Goal: Information Seeking & Learning: Learn about a topic

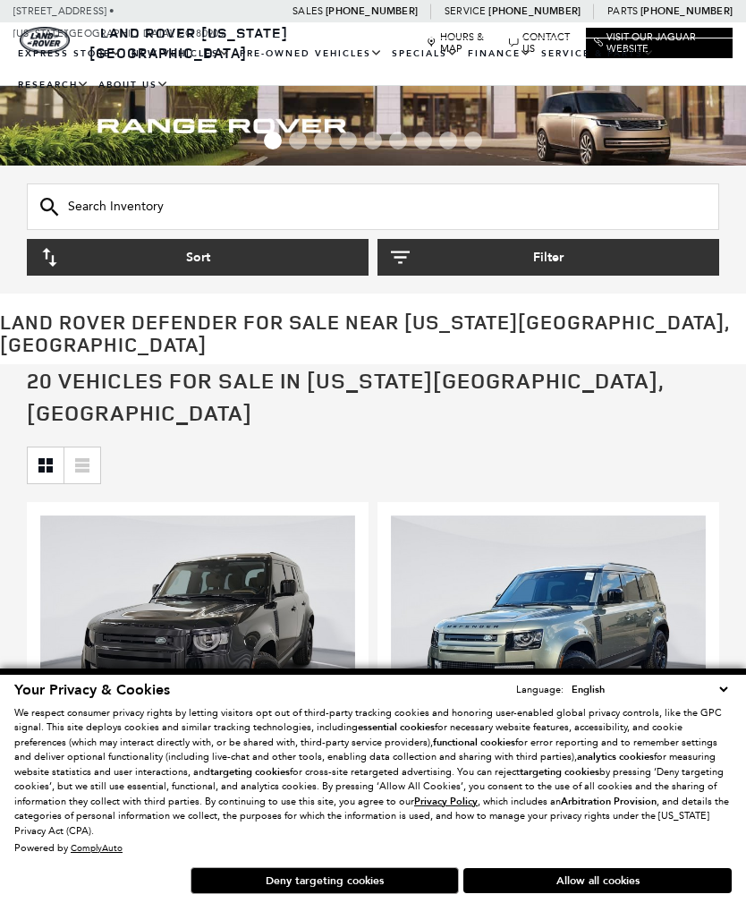
click at [647, 887] on button "Allow all cookies" at bounding box center [598, 880] width 269 height 25
click at [643, 872] on button "New" at bounding box center [623, 879] width 248 height 45
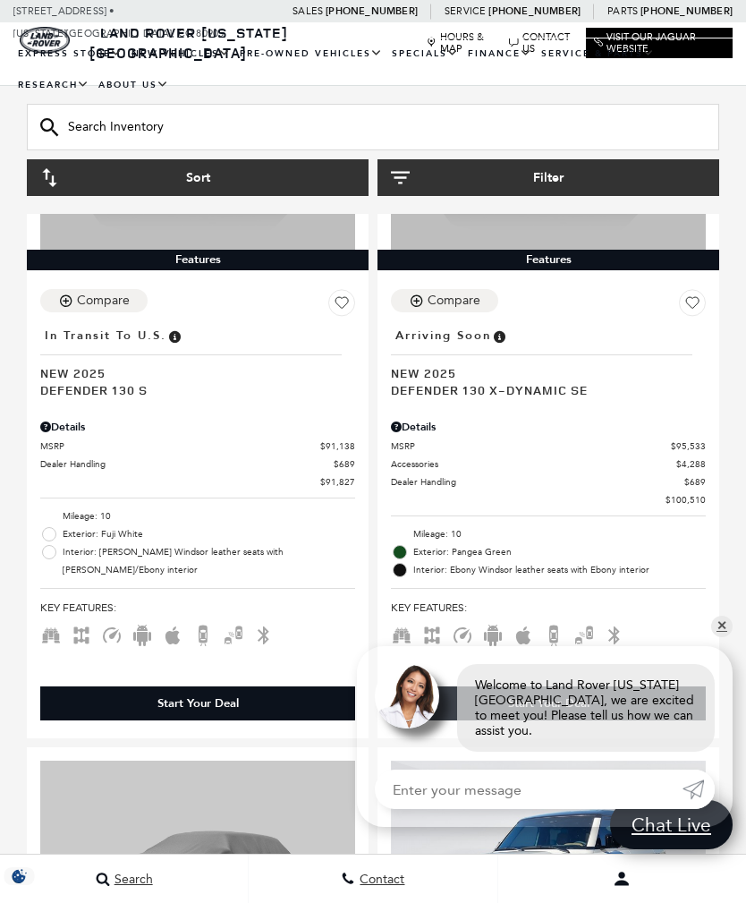
scroll to position [2016, 0]
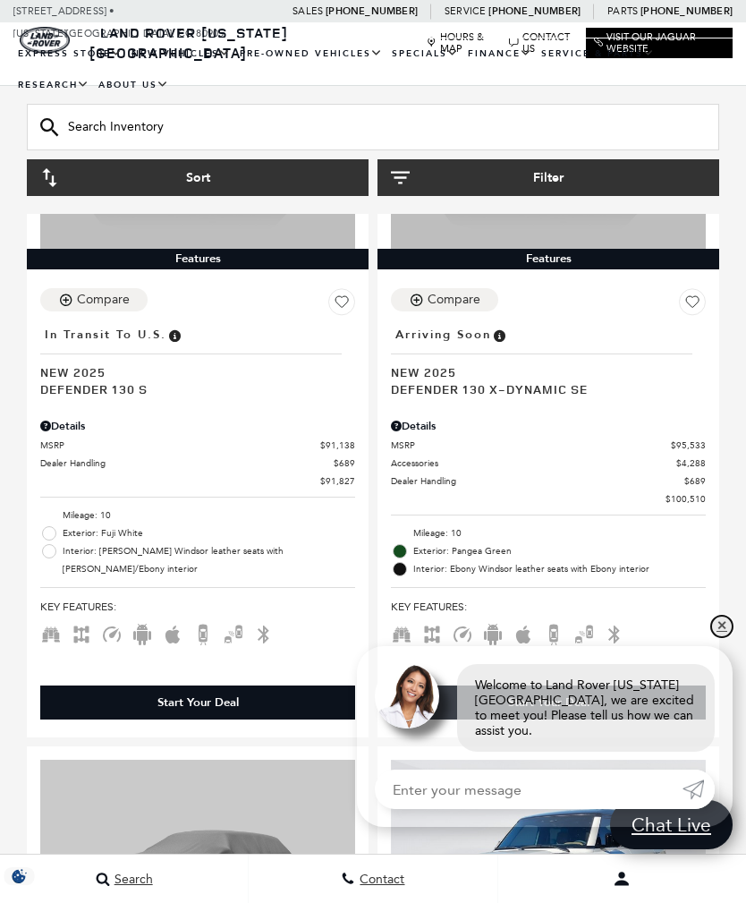
click at [714, 637] on link "✕" at bounding box center [722, 626] width 21 height 21
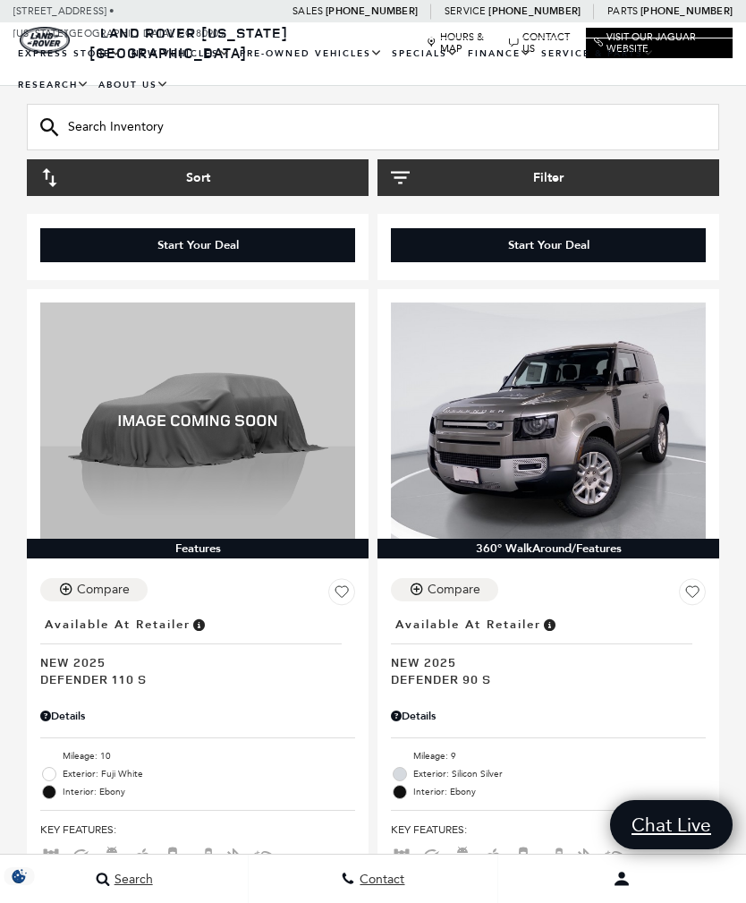
scroll to position [4643, 0]
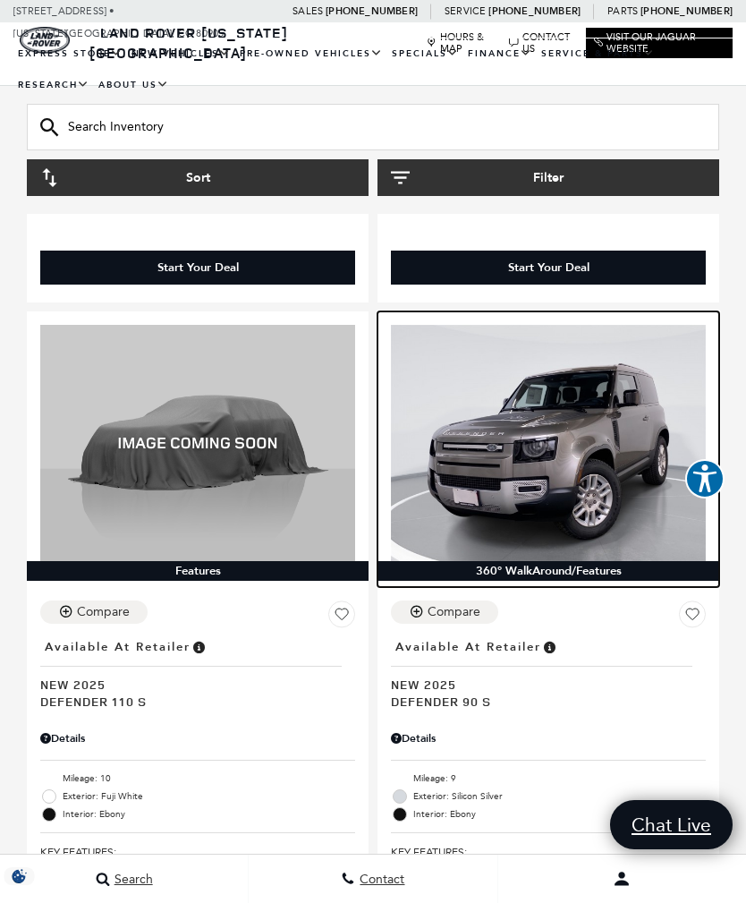
click at [546, 325] on img at bounding box center [548, 443] width 315 height 236
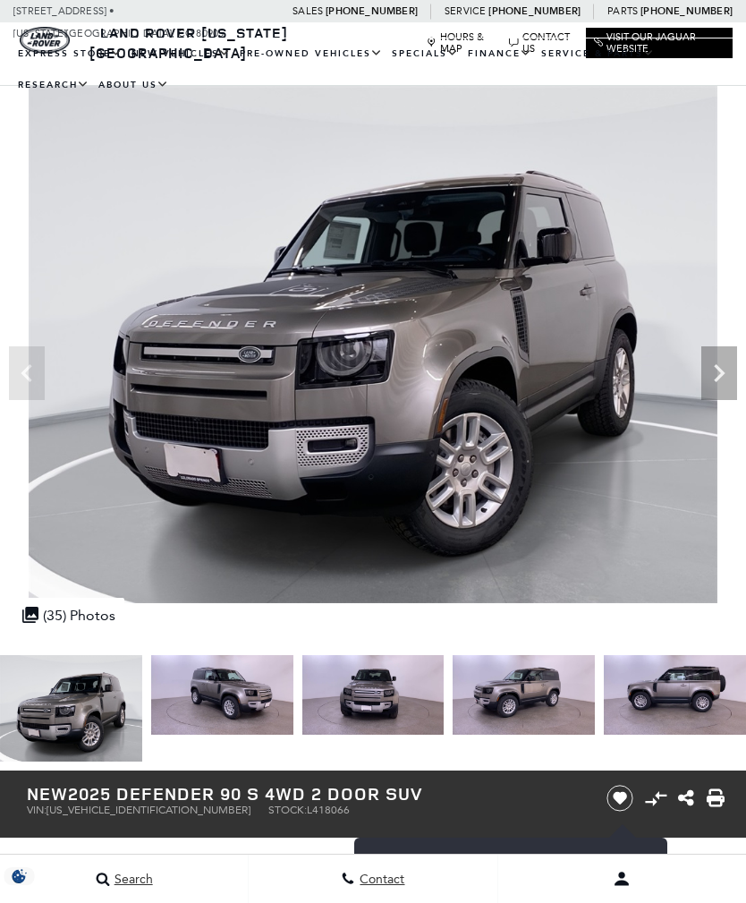
click at [722, 366] on icon "Next" at bounding box center [720, 373] width 36 height 36
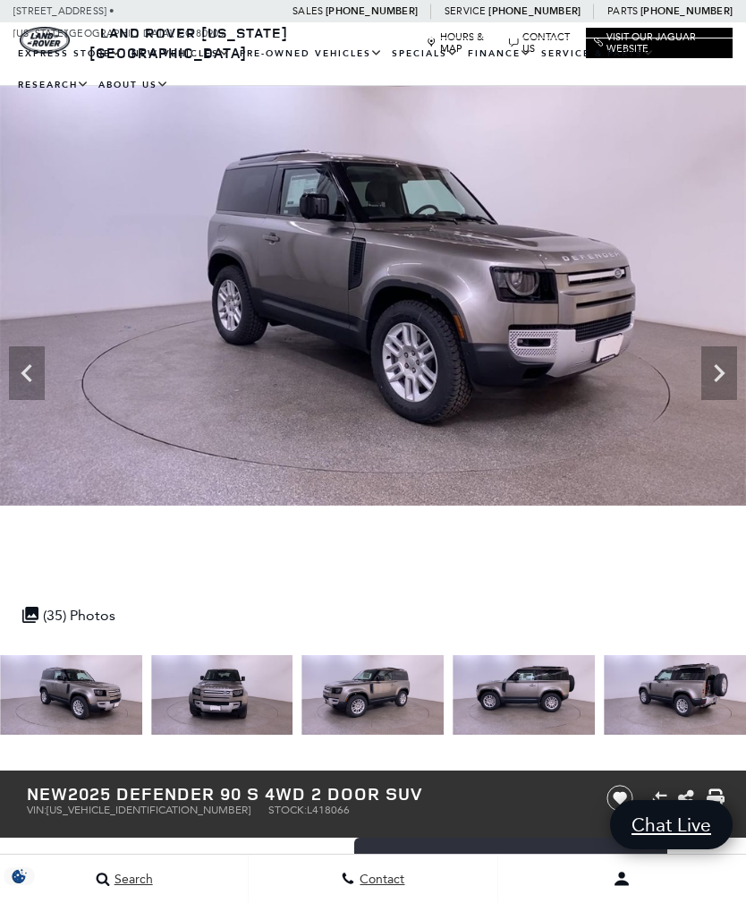
click at [725, 370] on icon "Next" at bounding box center [720, 373] width 36 height 36
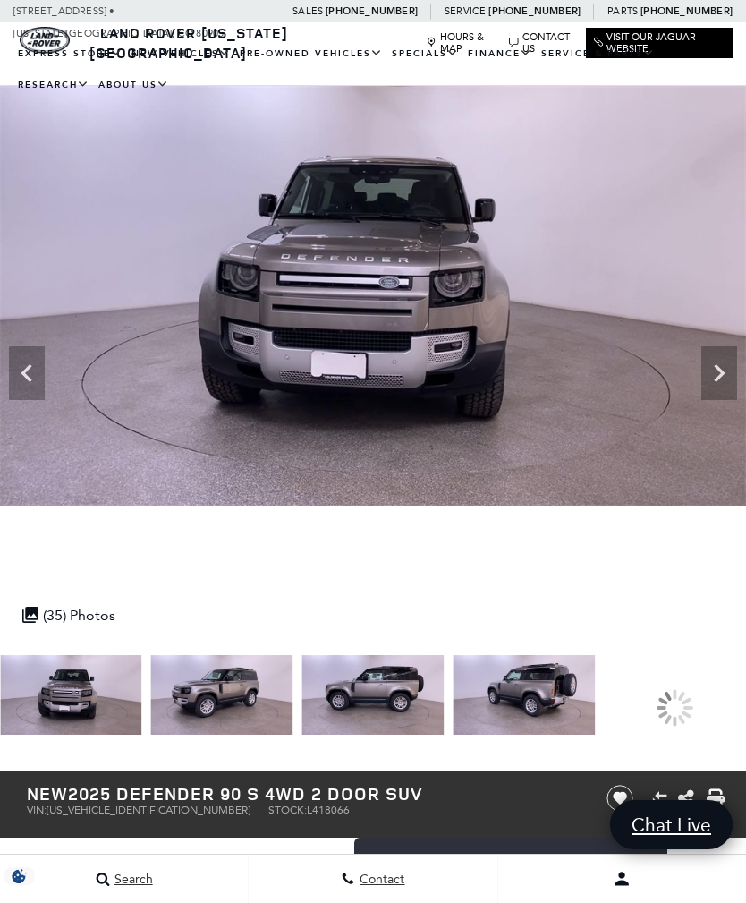
click at [735, 369] on icon "Next" at bounding box center [720, 373] width 36 height 36
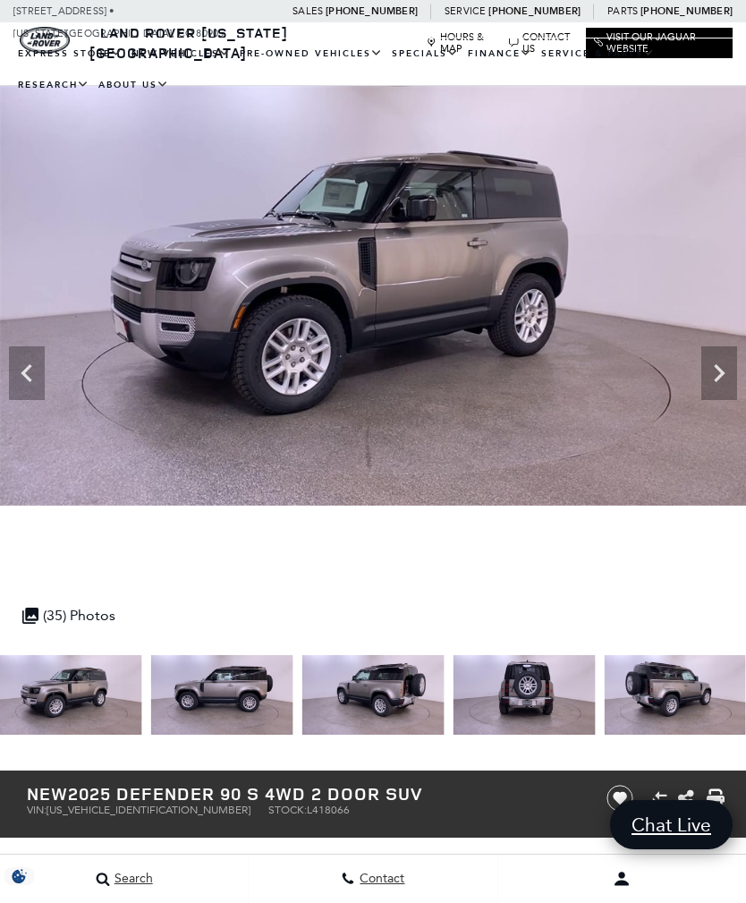
click at [727, 371] on icon "Next" at bounding box center [720, 373] width 36 height 36
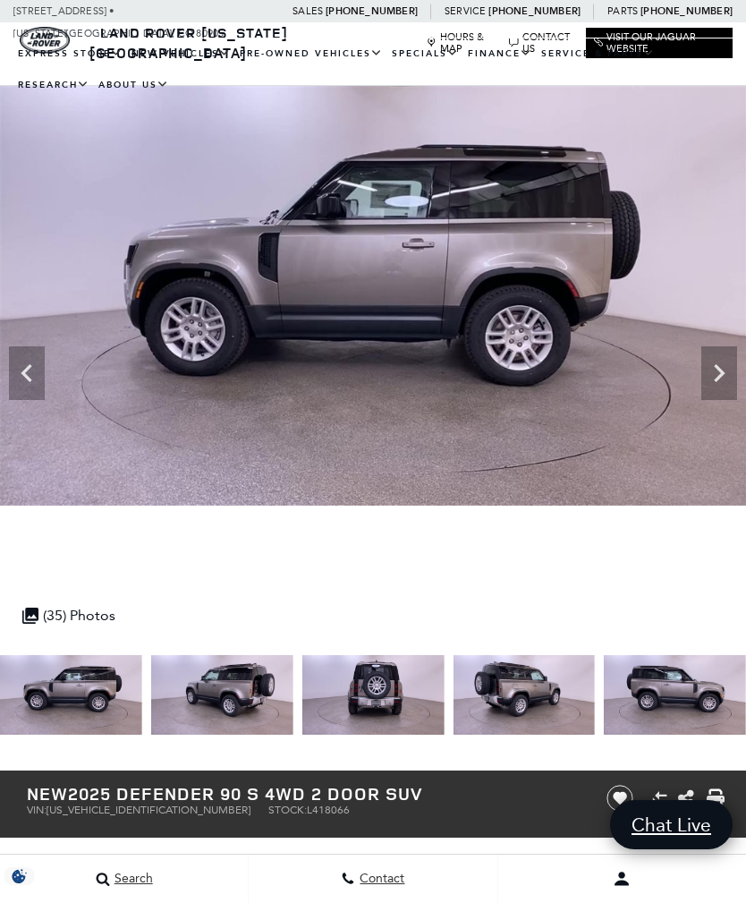
click at [721, 373] on icon "Next" at bounding box center [719, 373] width 11 height 18
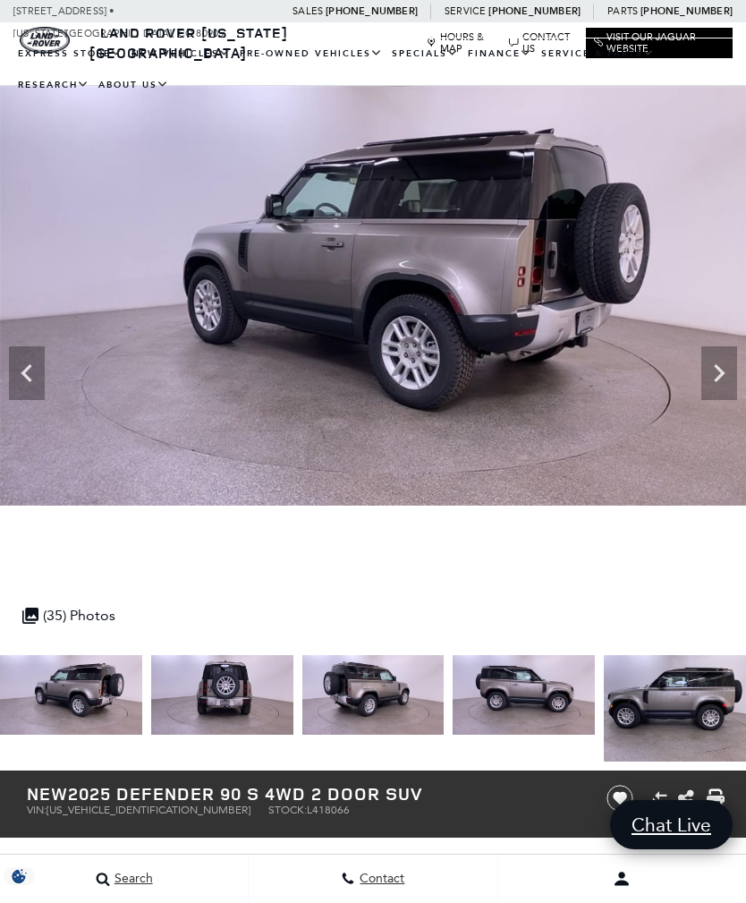
click at [737, 367] on img at bounding box center [373, 296] width 747 height 420
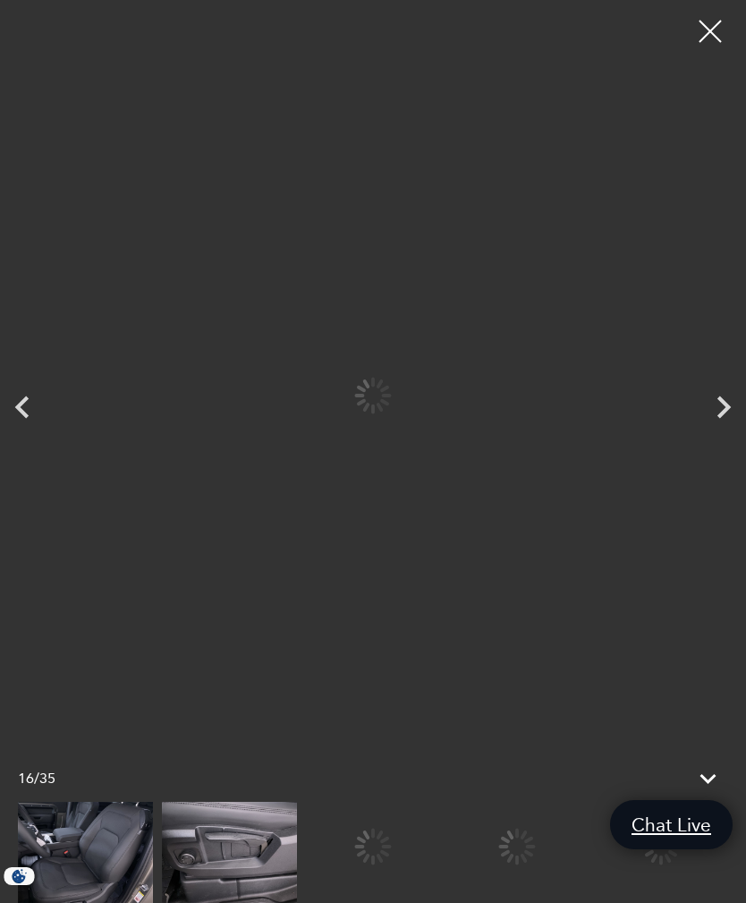
click at [441, 854] on div at bounding box center [373, 847] width 135 height 90
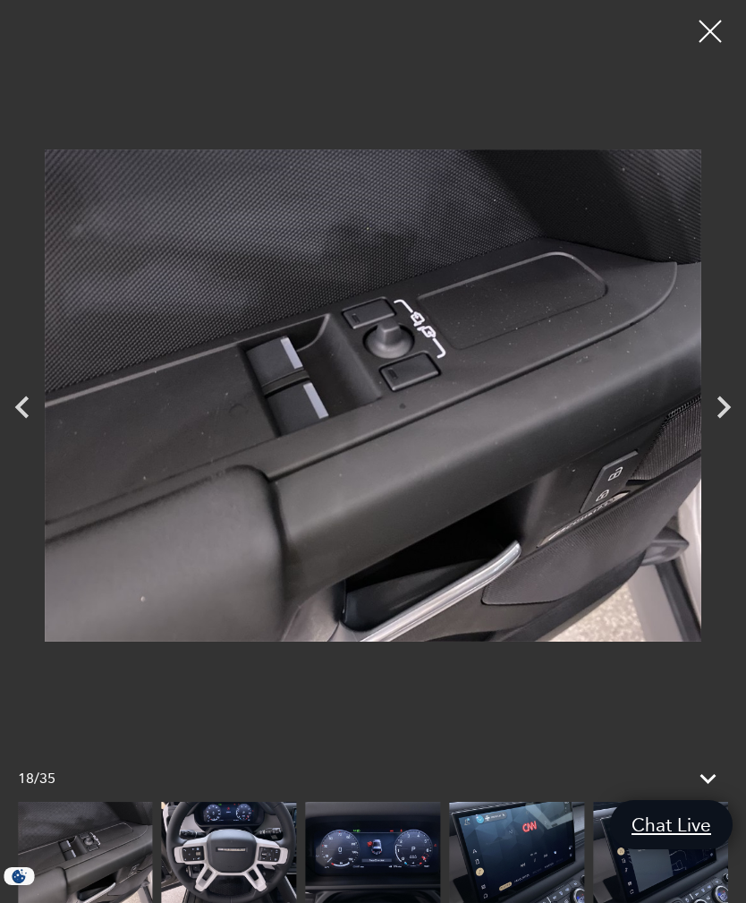
click at [737, 401] on icon "Next" at bounding box center [724, 407] width 45 height 45
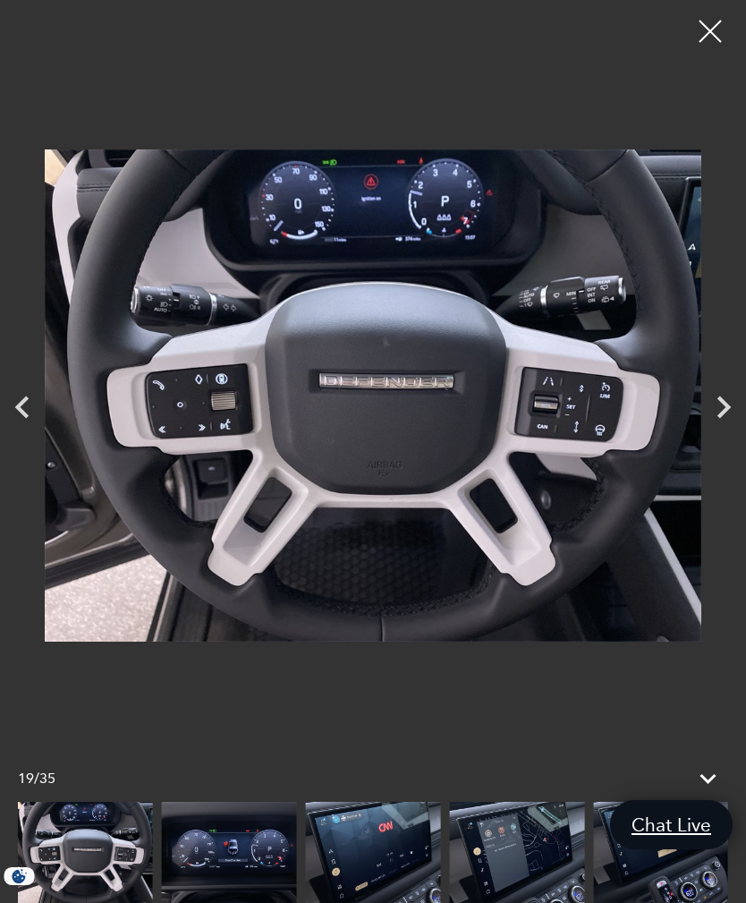
click at [729, 406] on icon "Next" at bounding box center [724, 407] width 13 height 22
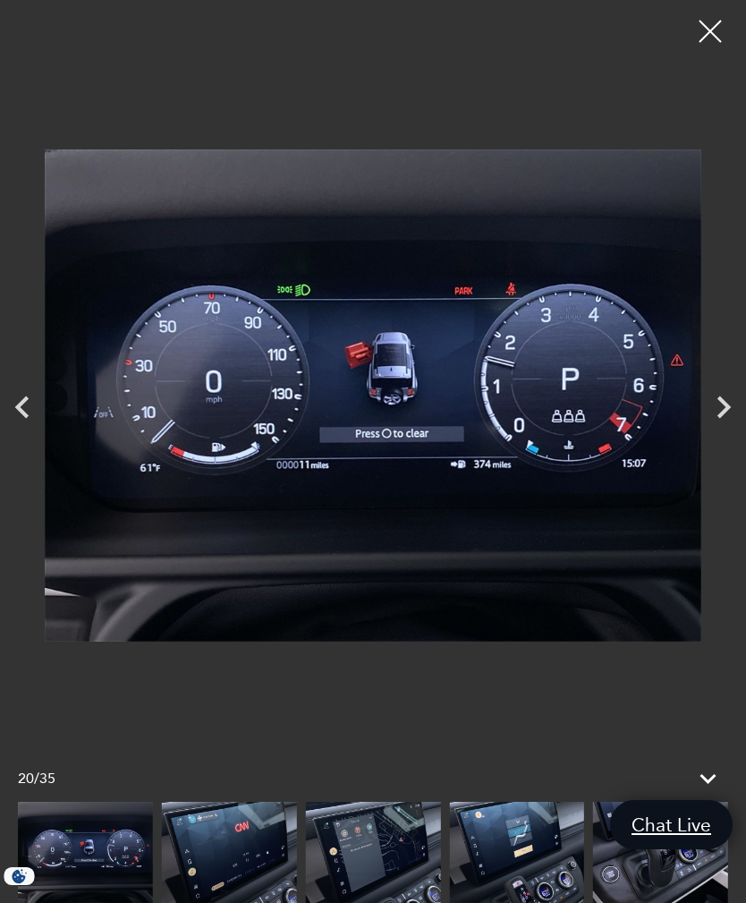
click at [737, 401] on icon "Next" at bounding box center [724, 407] width 45 height 45
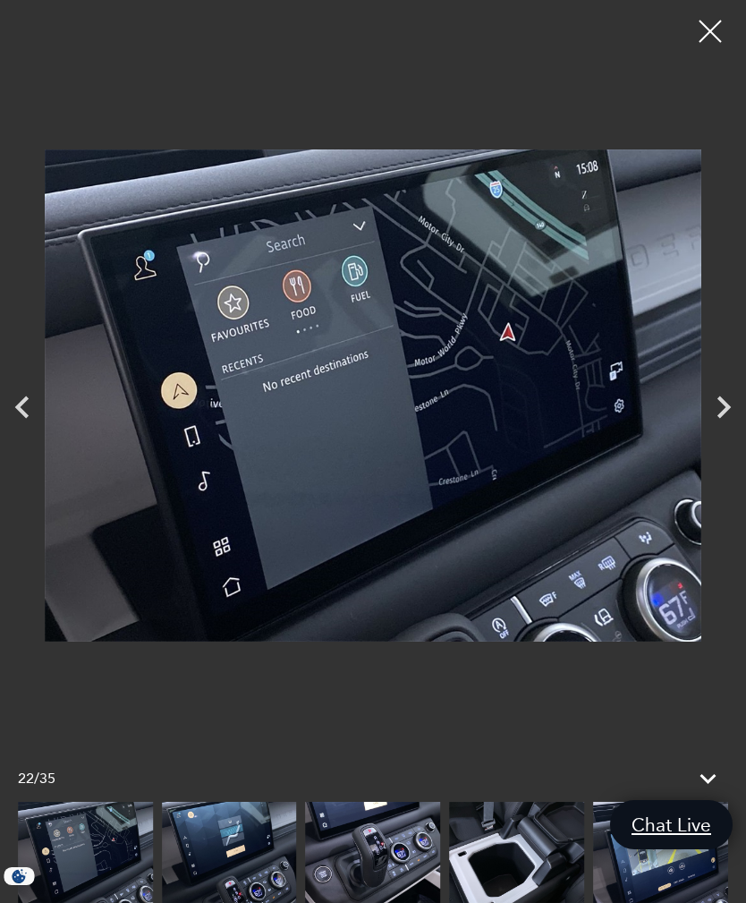
click at [725, 405] on icon "Next" at bounding box center [724, 407] width 13 height 22
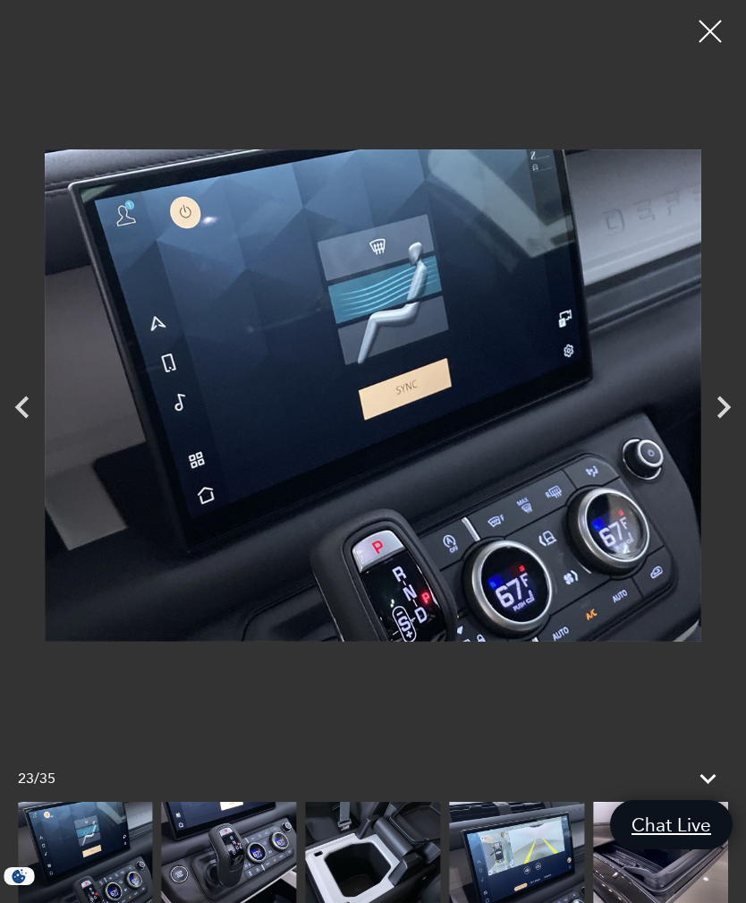
click at [725, 406] on icon "Next" at bounding box center [724, 407] width 45 height 45
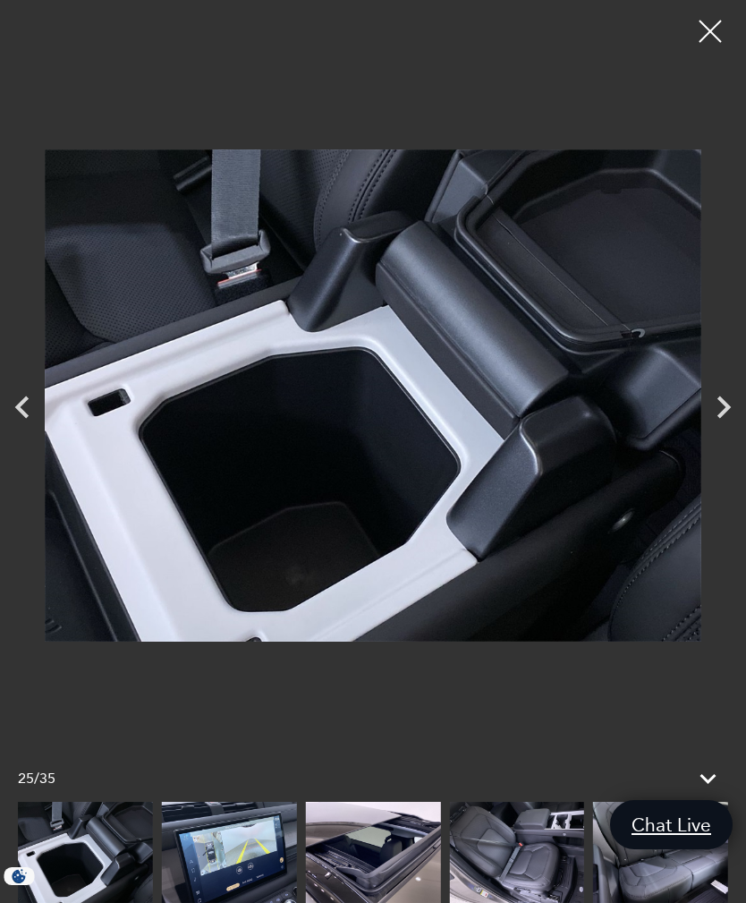
click at [727, 408] on icon "Next" at bounding box center [724, 407] width 13 height 22
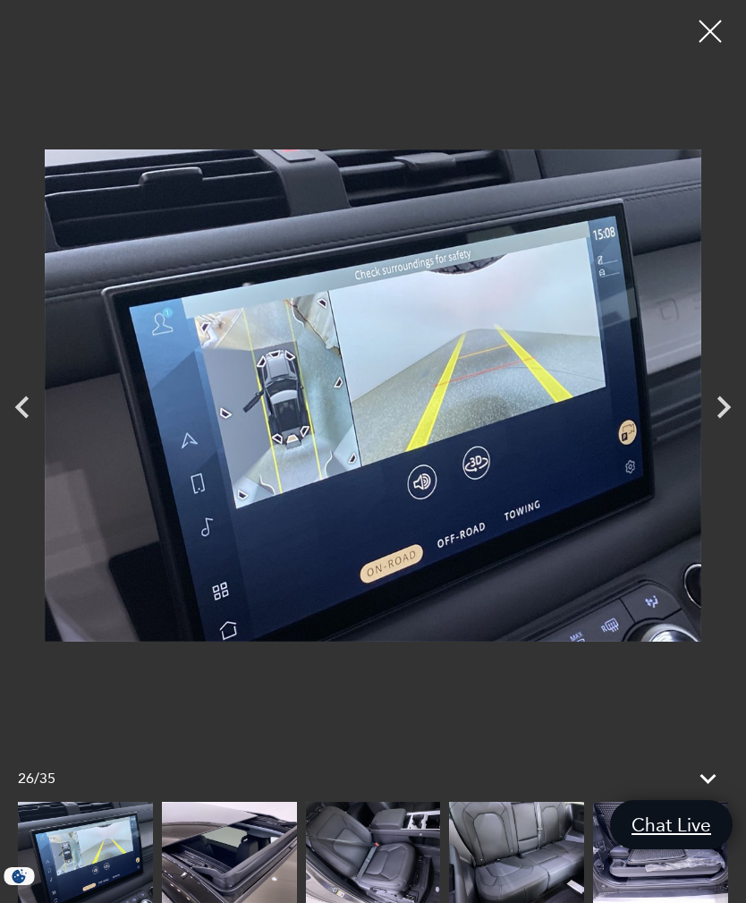
click at [718, 413] on icon "Next" at bounding box center [724, 407] width 45 height 45
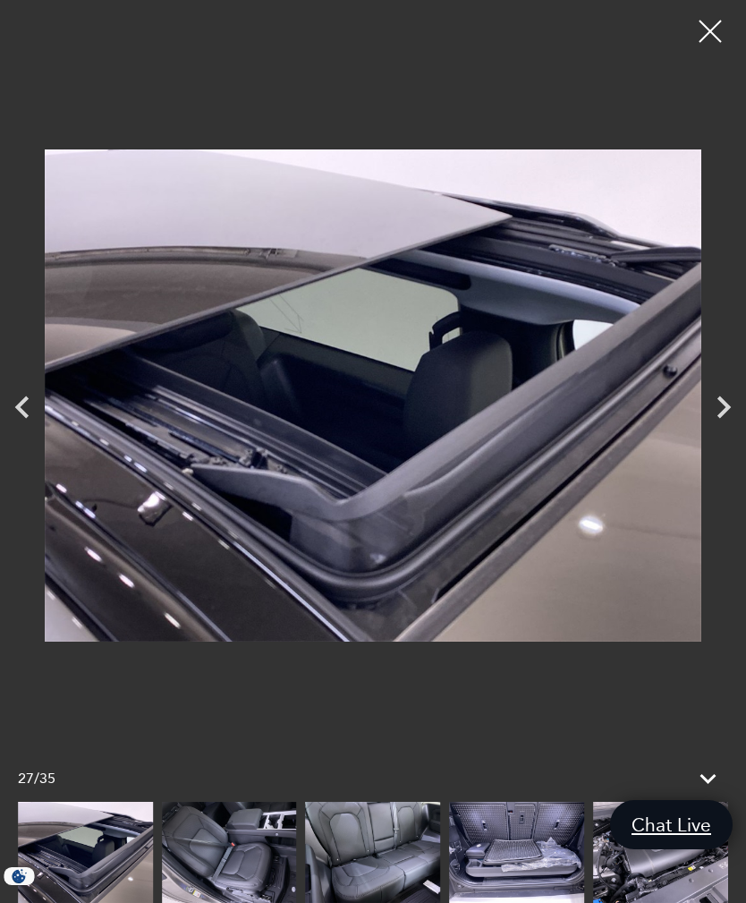
click at [742, 405] on icon "Next" at bounding box center [724, 407] width 45 height 45
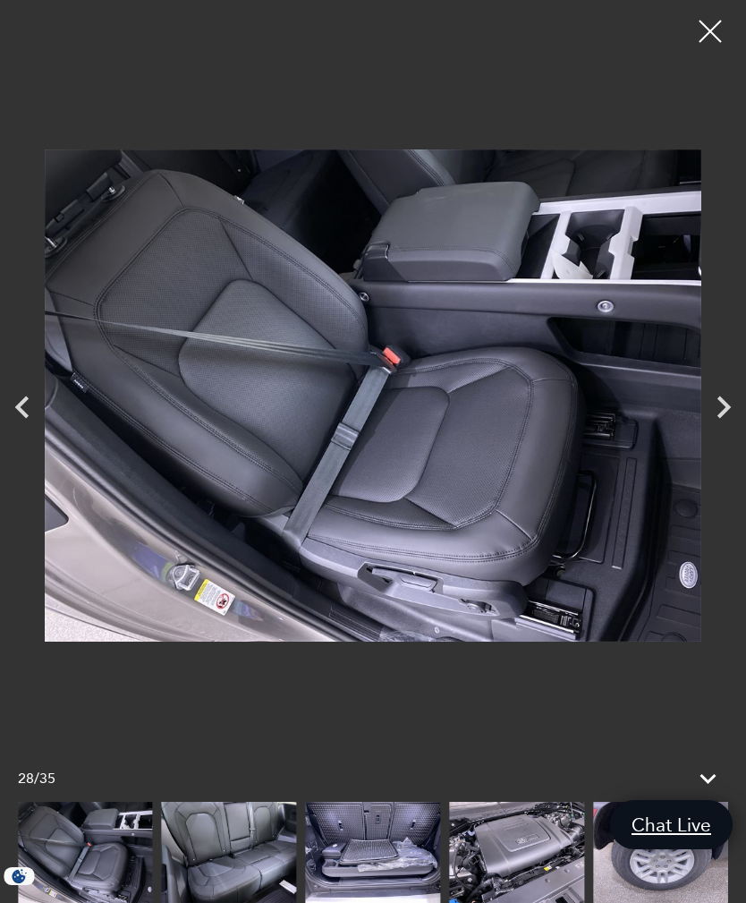
click at [736, 408] on icon "Next" at bounding box center [724, 407] width 45 height 45
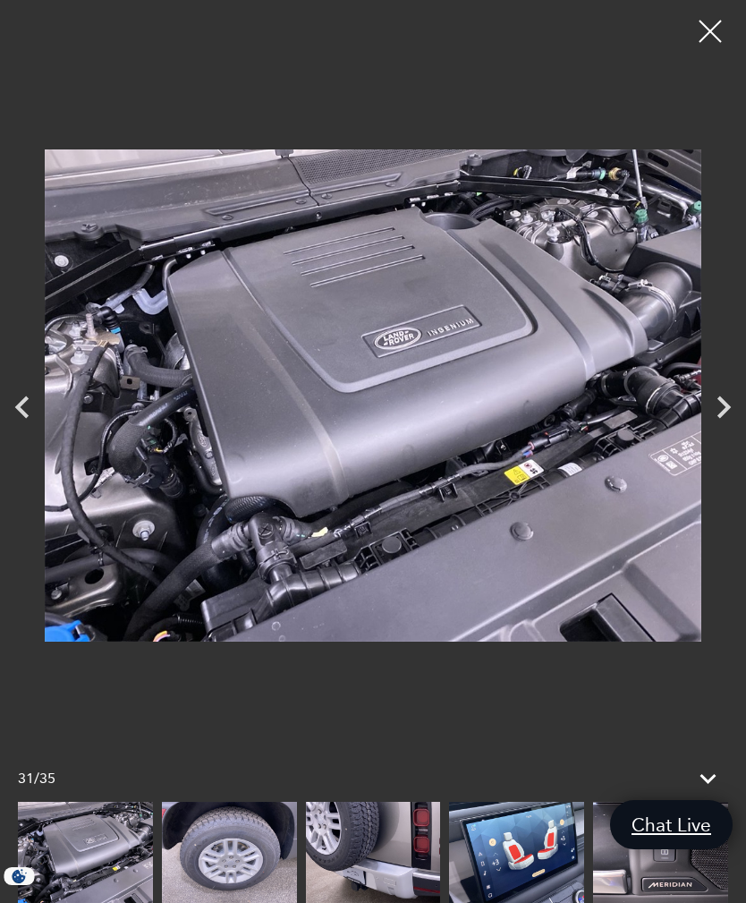
click at [718, 30] on div at bounding box center [710, 31] width 45 height 45
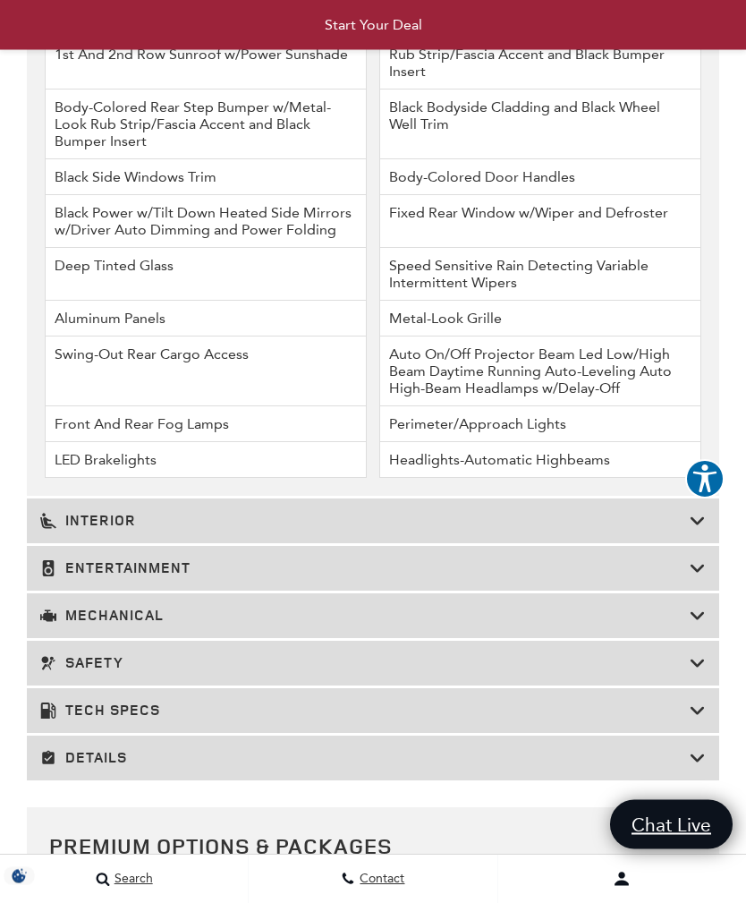
scroll to position [3873, 0]
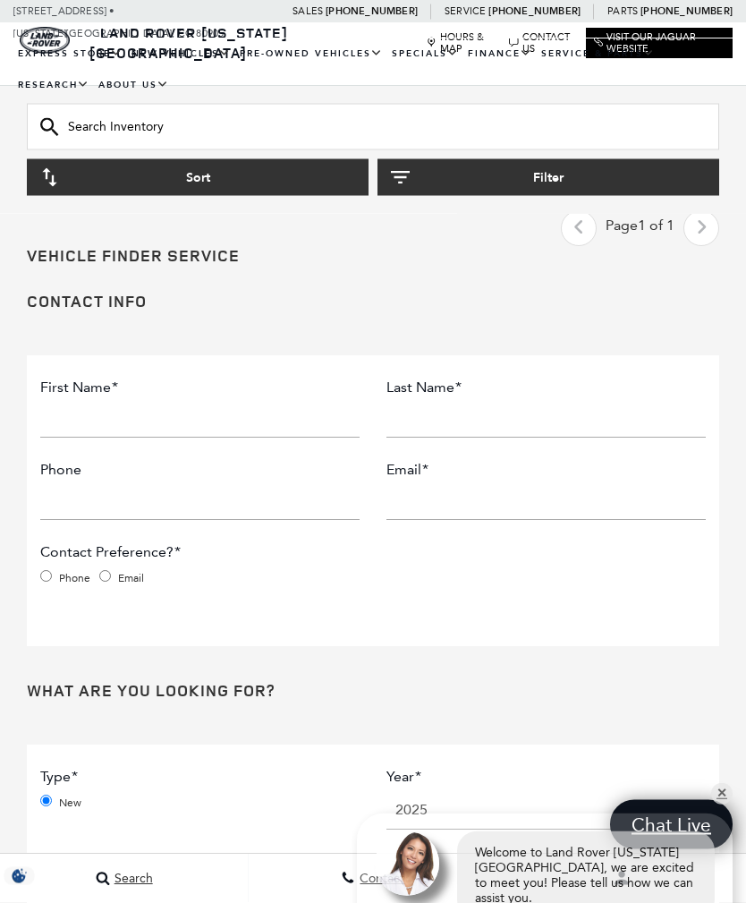
scroll to position [7523, 0]
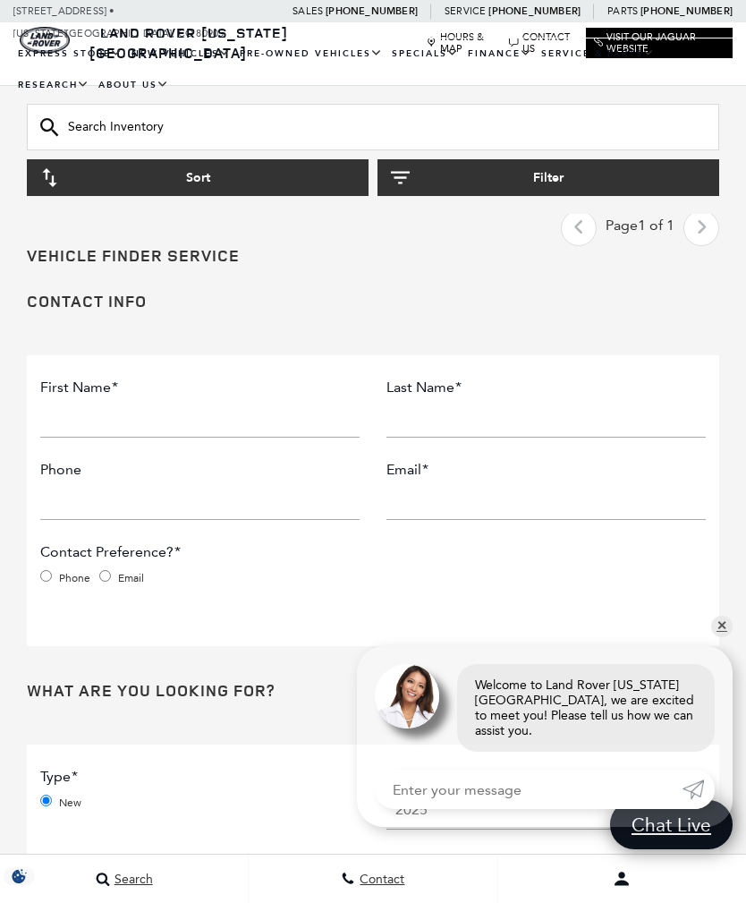
click at [0, 0] on link "Defender 90" at bounding box center [0, 0] width 0 height 0
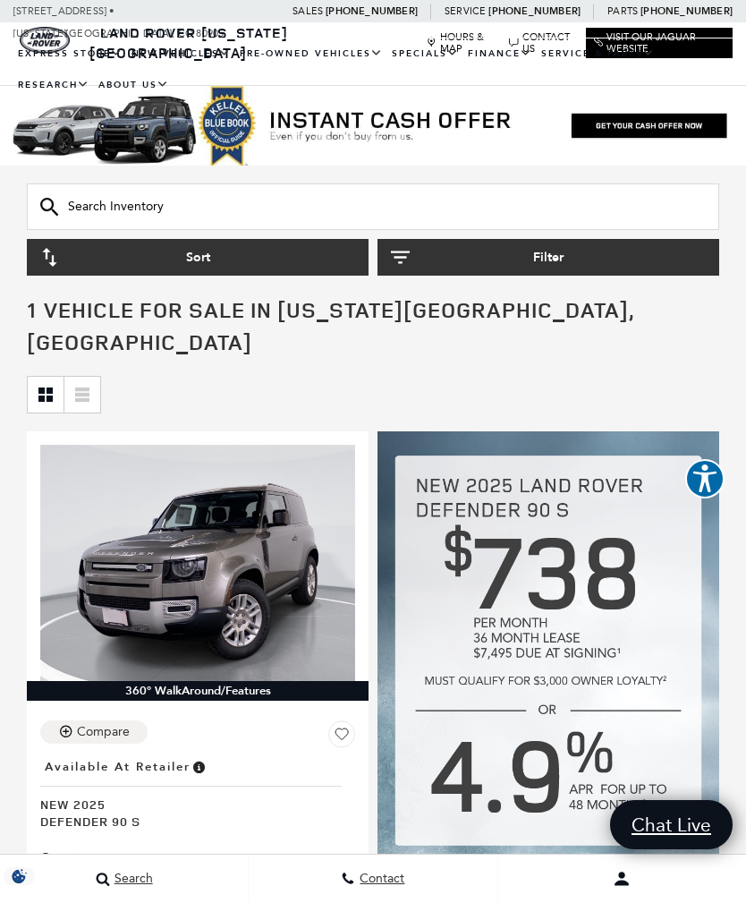
click at [0, 0] on link "Defender 110" at bounding box center [0, 0] width 0 height 0
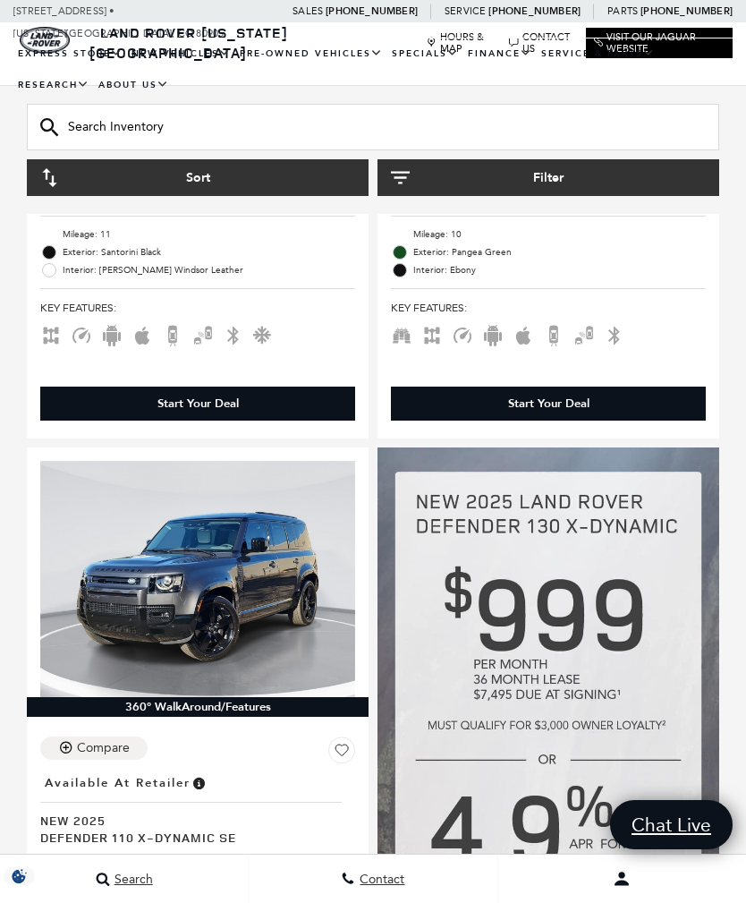
scroll to position [719, 0]
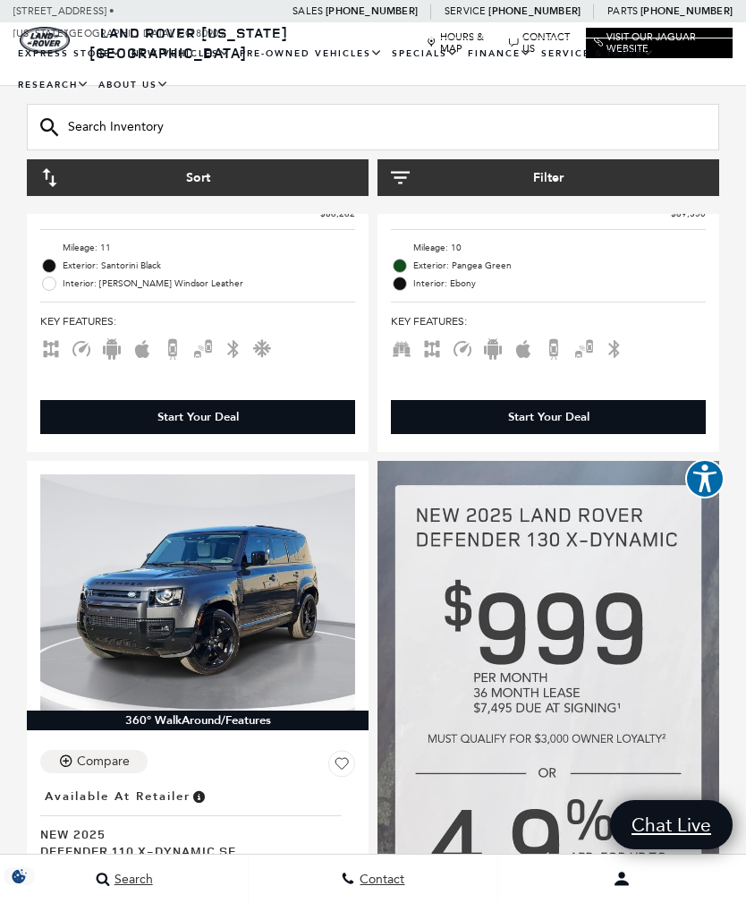
click at [0, 0] on link "New Finance Offers" at bounding box center [0, 0] width 0 height 0
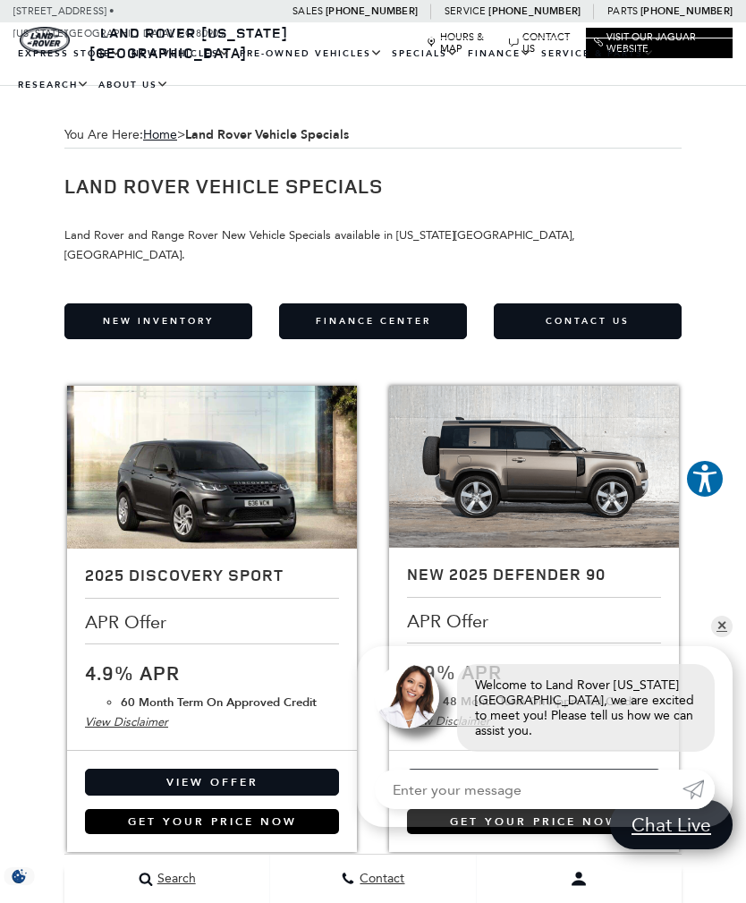
click at [525, 64] on link "Finance" at bounding box center [500, 53] width 73 height 31
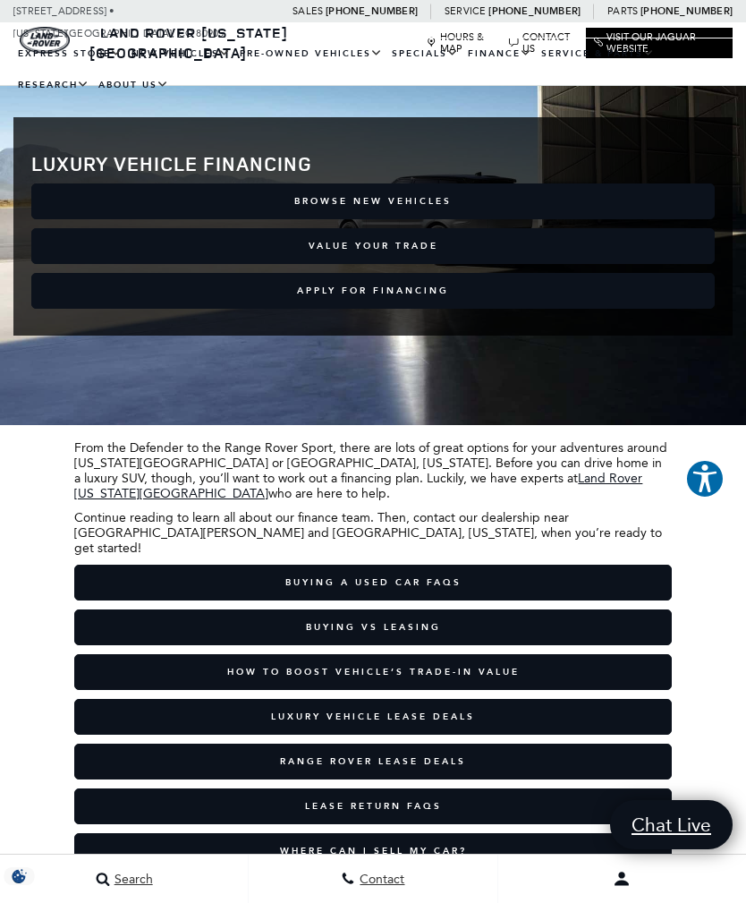
click at [0, 0] on link "View Certified Pre-Owned" at bounding box center [0, 0] width 0 height 0
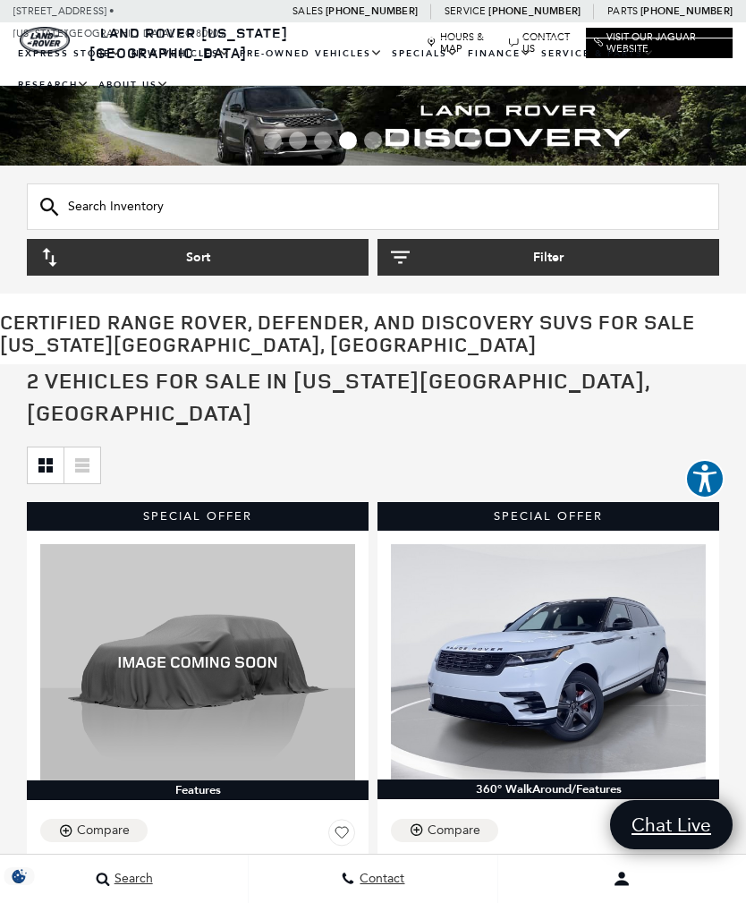
click at [0, 0] on link "View All Pre-Owned Vehicles" at bounding box center [0, 0] width 0 height 0
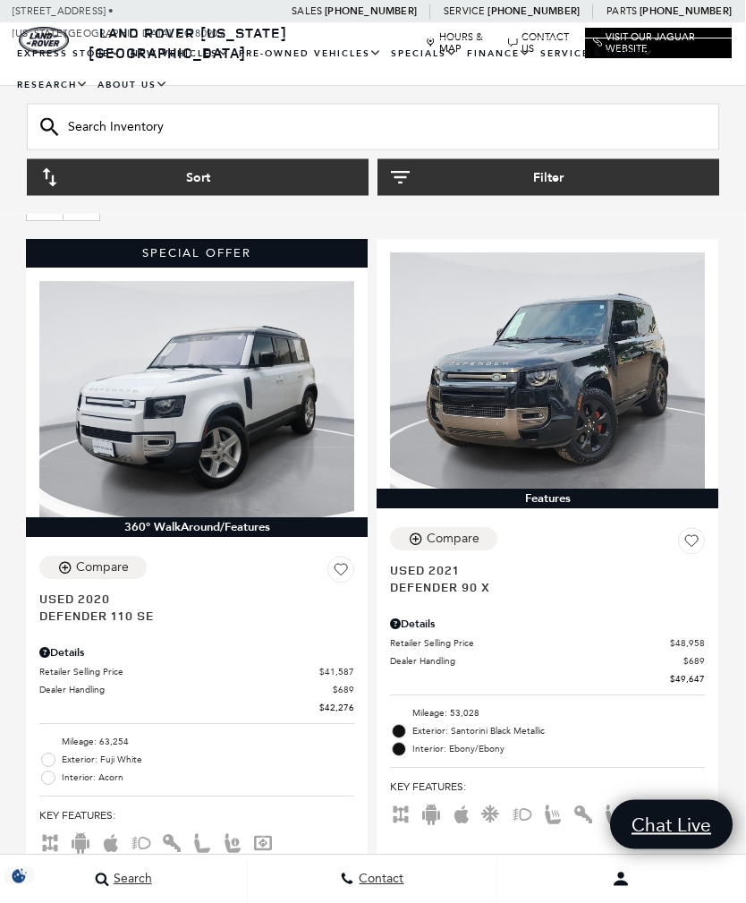
scroll to position [243, 1]
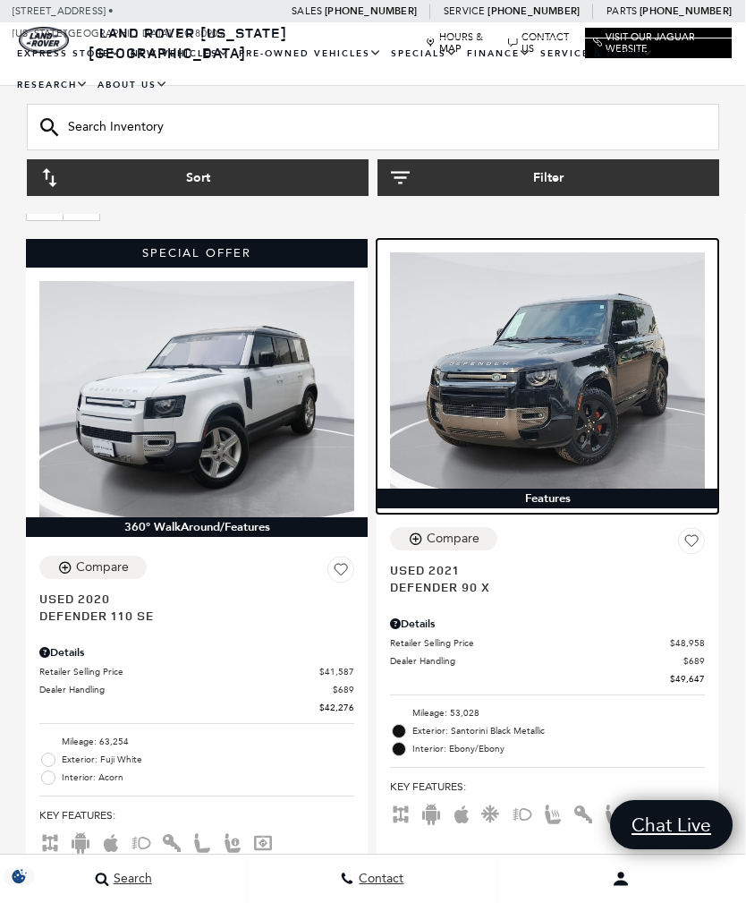
click at [570, 372] on img at bounding box center [547, 370] width 315 height 236
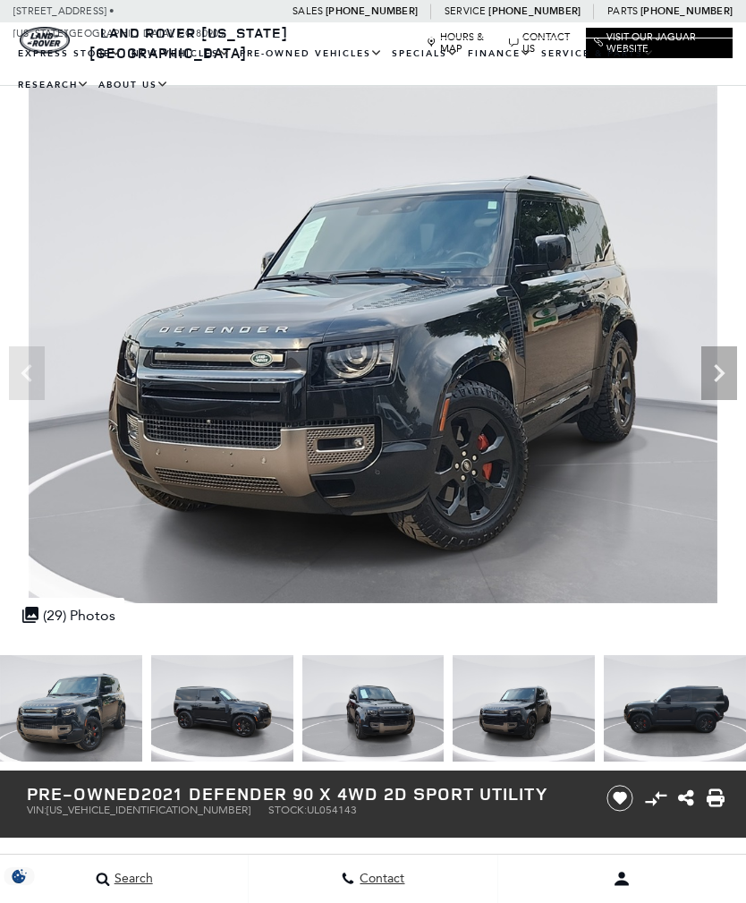
click at [720, 369] on icon "Next" at bounding box center [719, 373] width 11 height 18
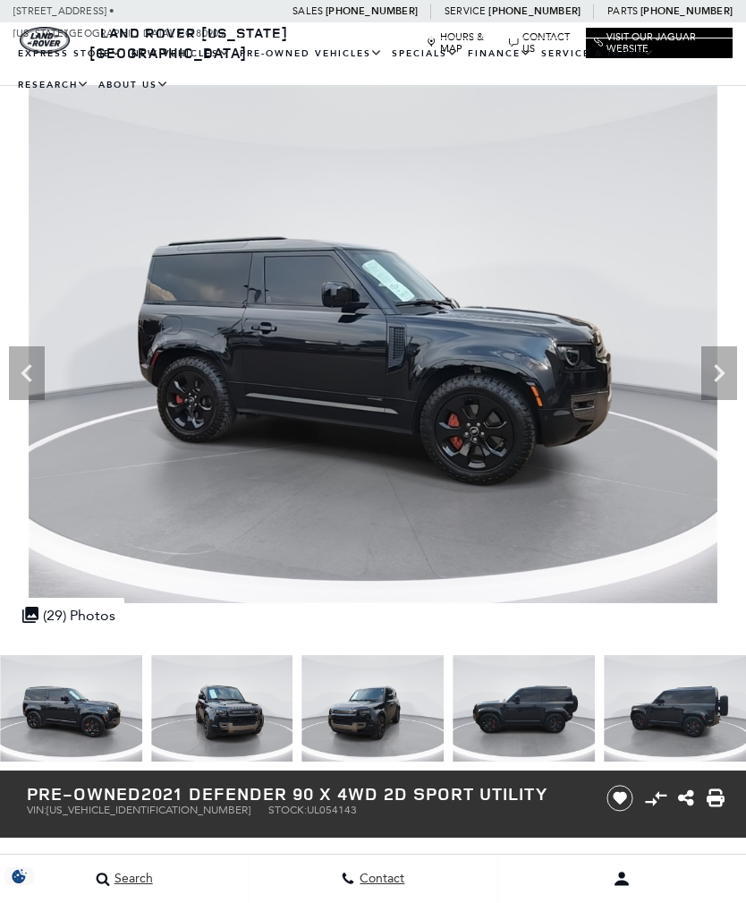
click at [717, 371] on icon "Next" at bounding box center [720, 373] width 36 height 36
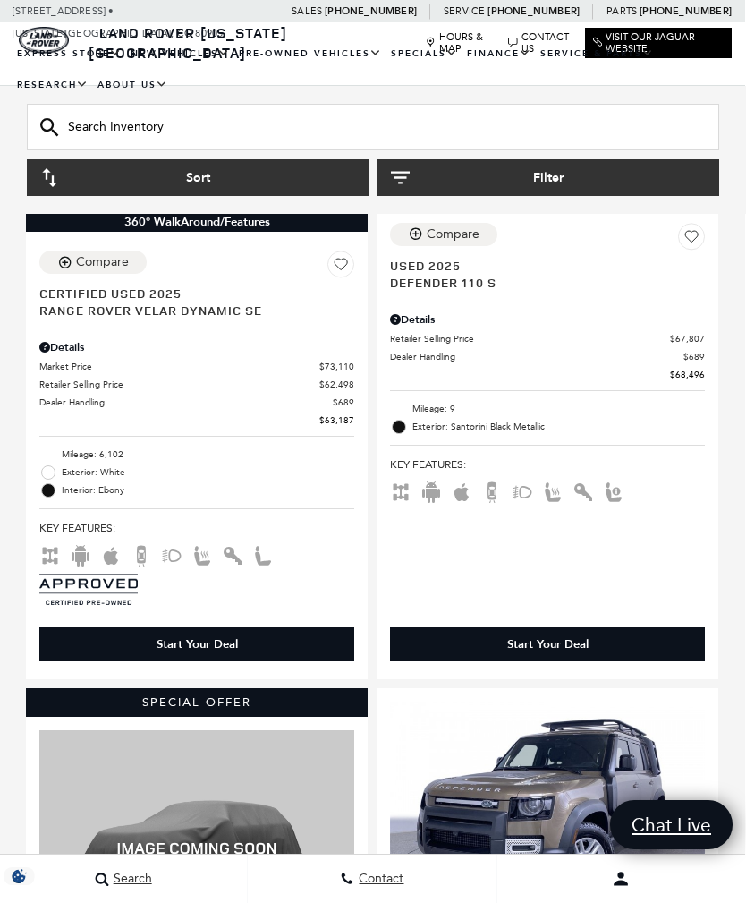
scroll to position [1997, 1]
